Goal: Find specific page/section

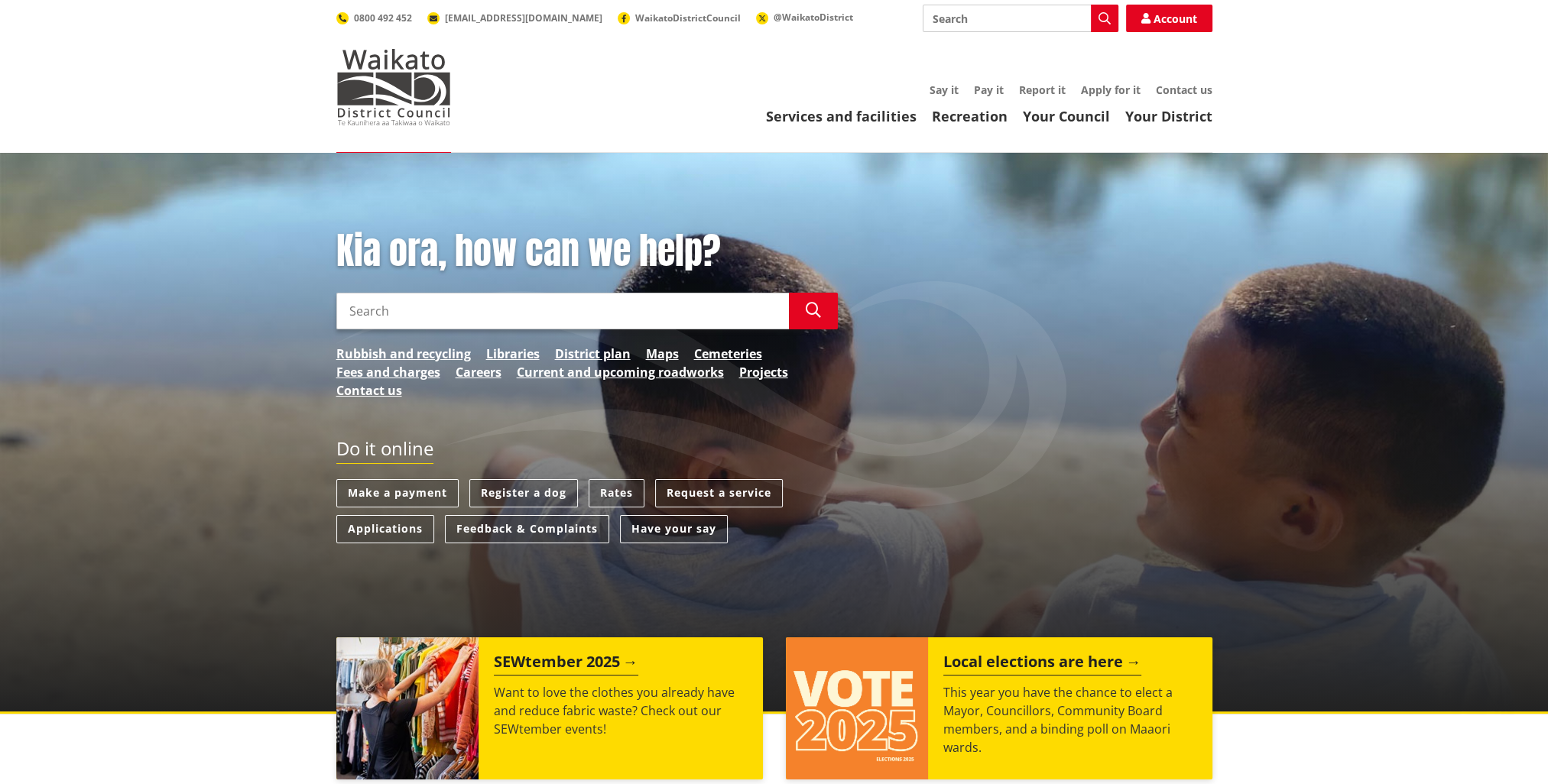
click at [971, 14] on input "Search" at bounding box center [1021, 19] width 196 height 28
type input "careers"
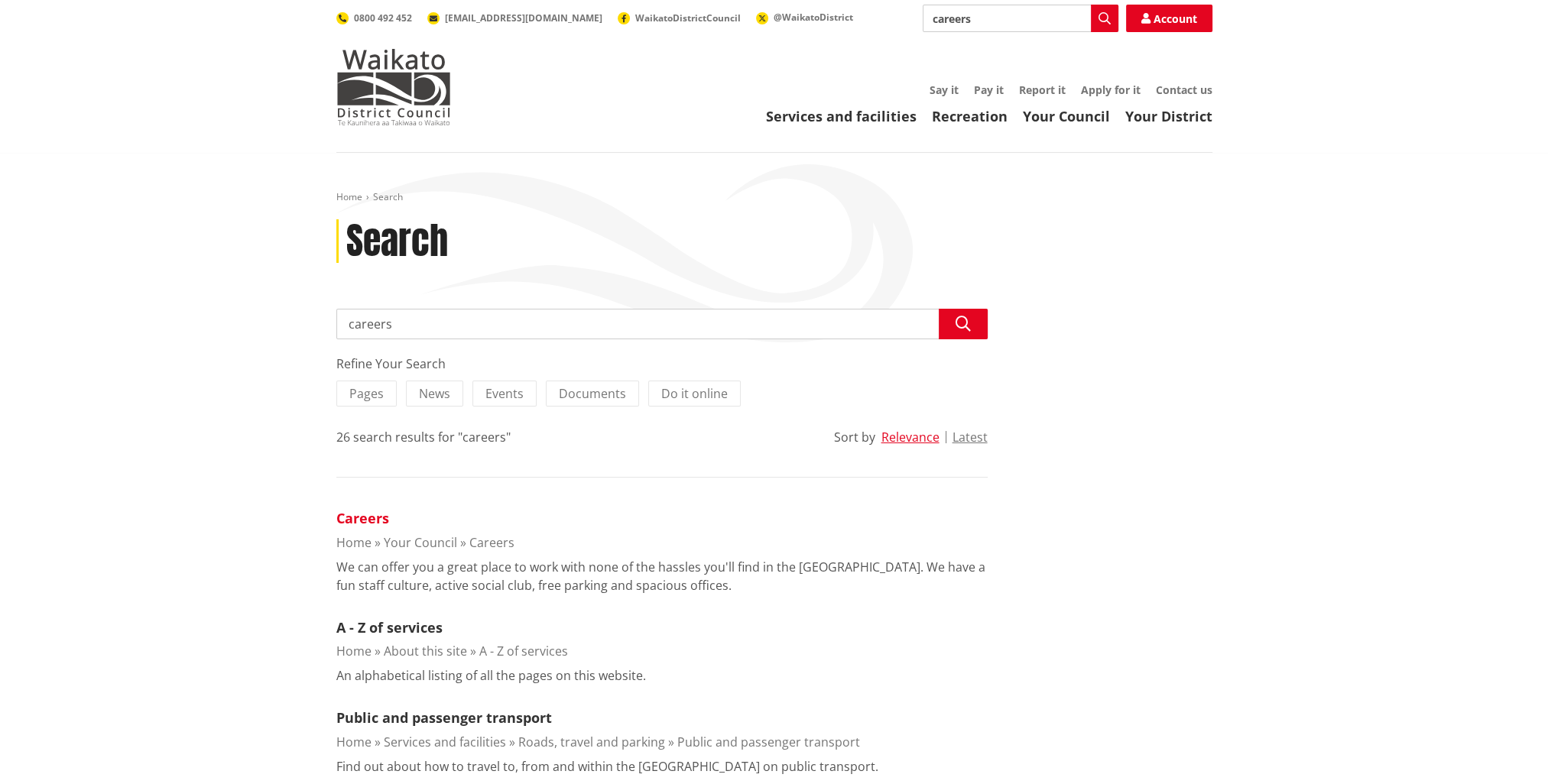
click at [351, 512] on link "Careers" at bounding box center [362, 518] width 53 height 19
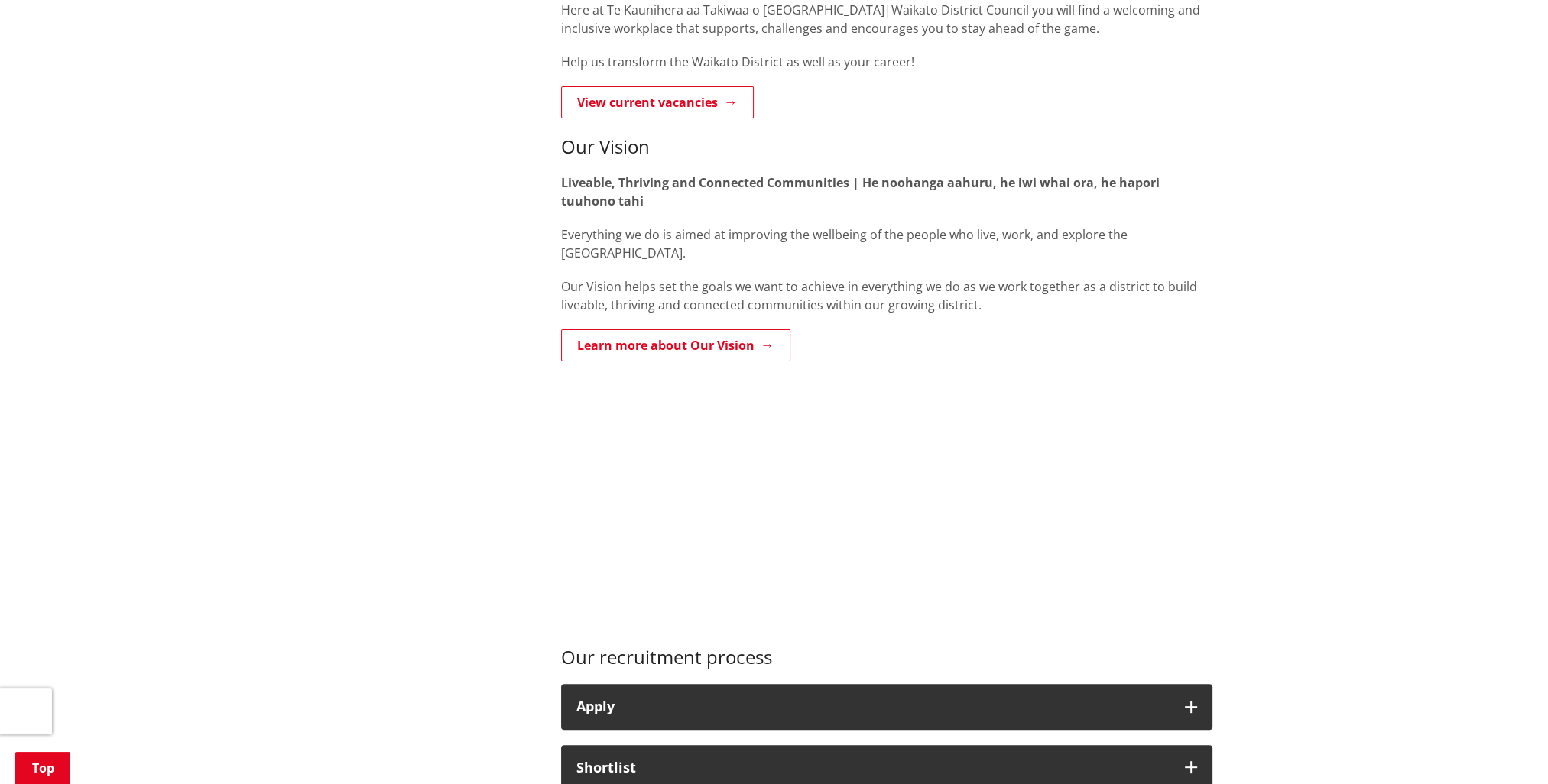
scroll to position [535, 0]
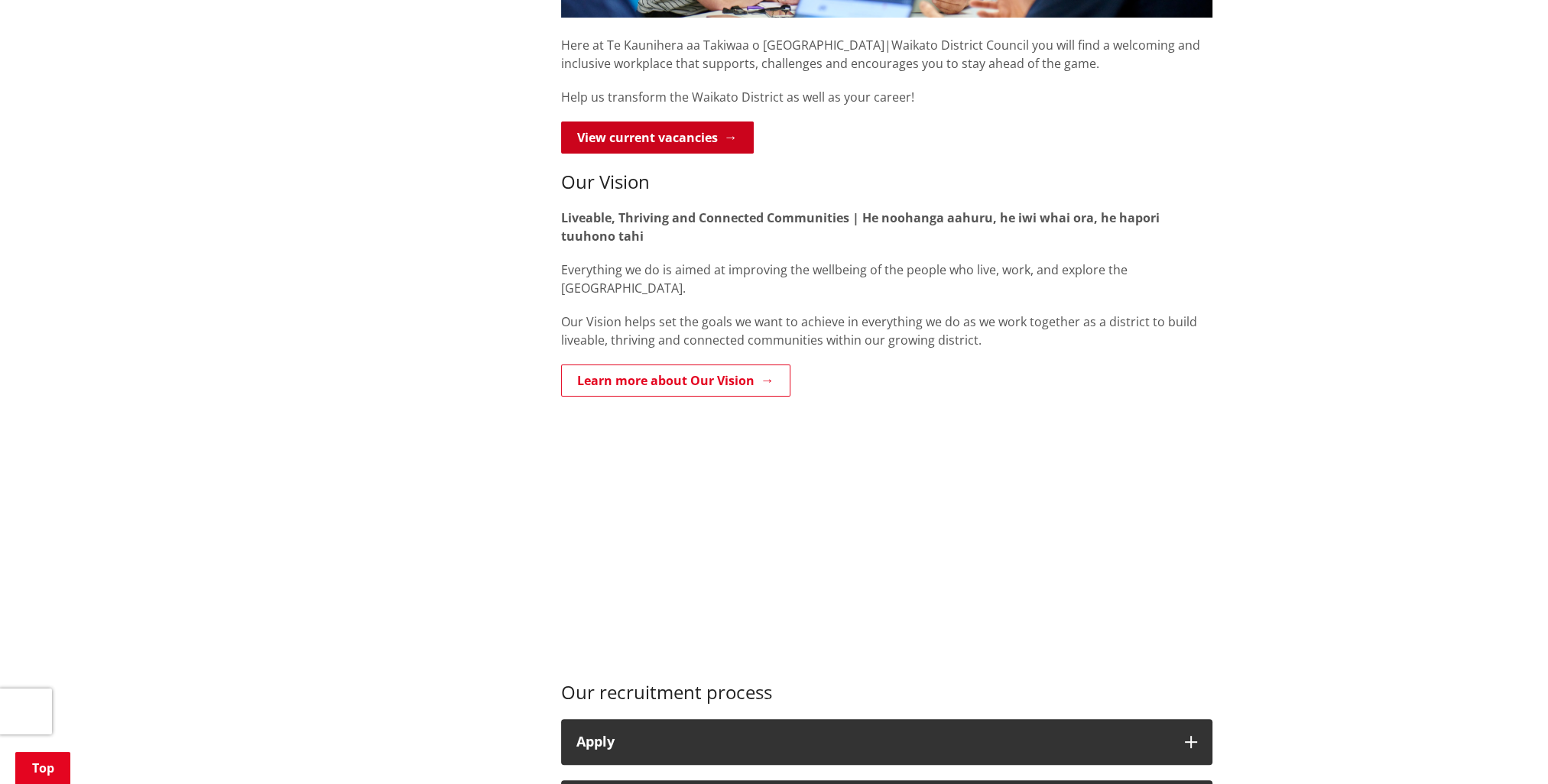
click at [683, 133] on link "View current vacancies" at bounding box center [657, 137] width 193 height 32
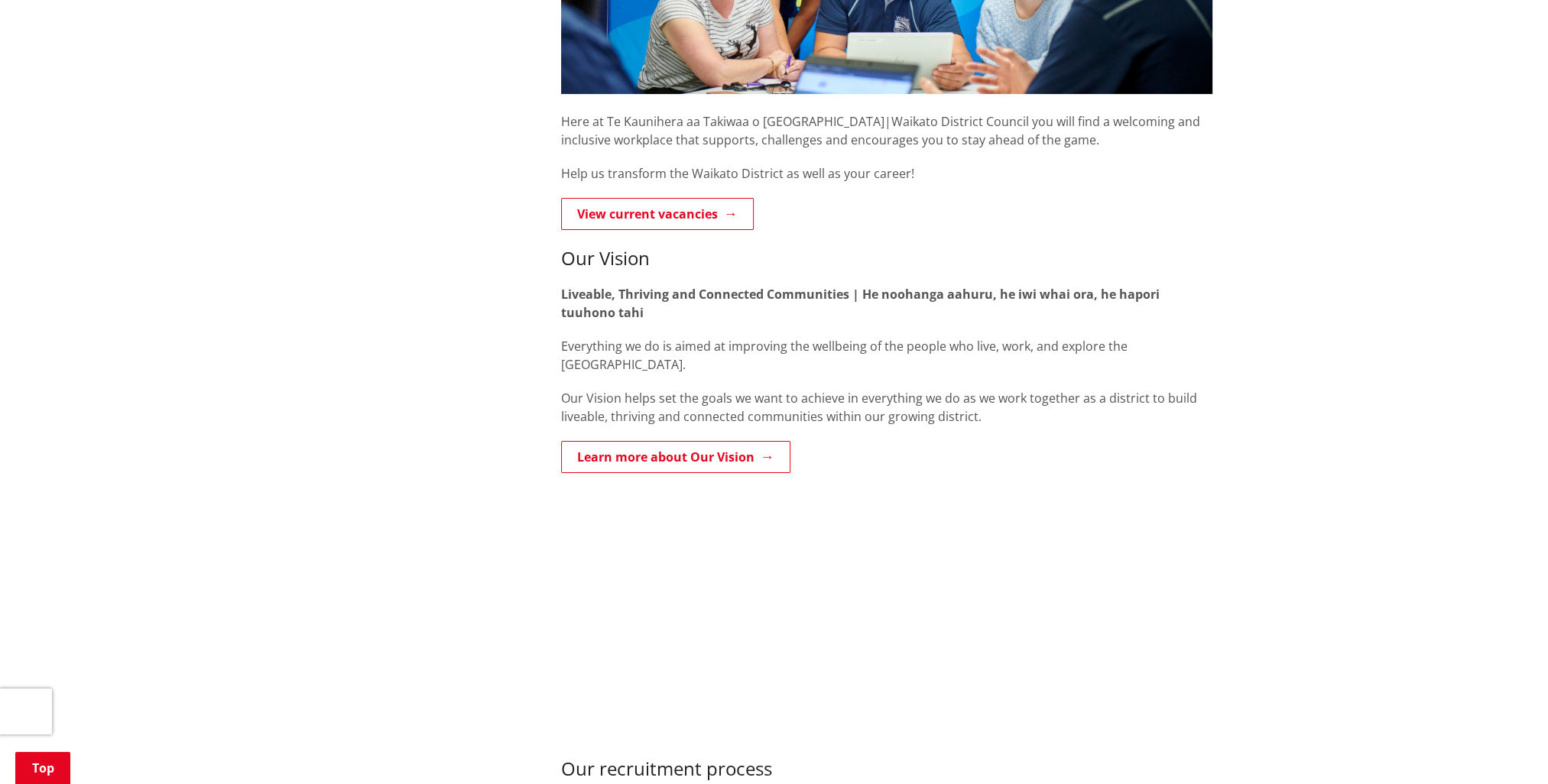
scroll to position [459, 0]
